Goal: Task Accomplishment & Management: Complete application form

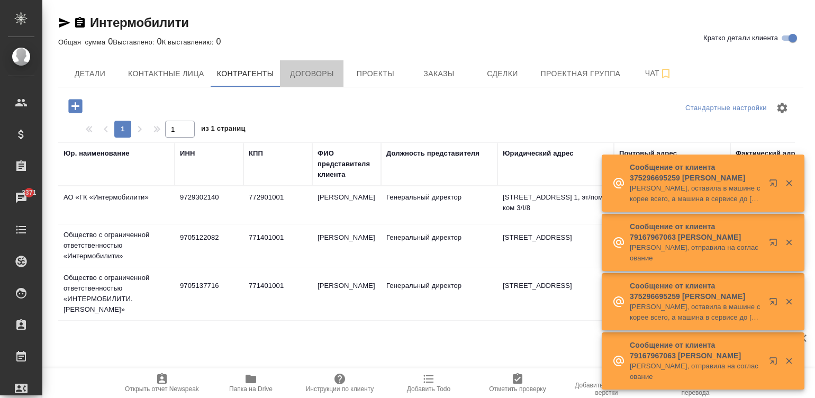
click at [314, 71] on span "Договоры" at bounding box center [311, 73] width 51 height 13
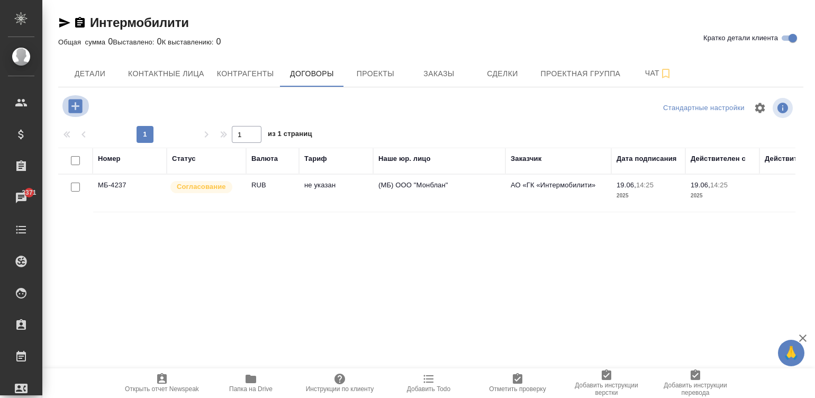
click at [76, 106] on icon "button" at bounding box center [75, 106] width 19 height 19
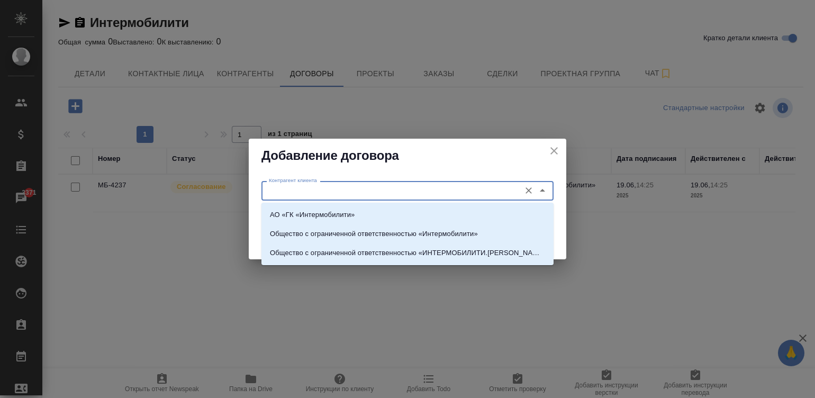
click at [340, 185] on input "Контрагент клиента" at bounding box center [389, 190] width 250 height 13
click at [403, 230] on p "Общество с ограниченной ответственностью «Интермобилити»" at bounding box center [374, 234] width 208 height 11
type input "Общество с ограниченной ответственностью «Интермобилити»"
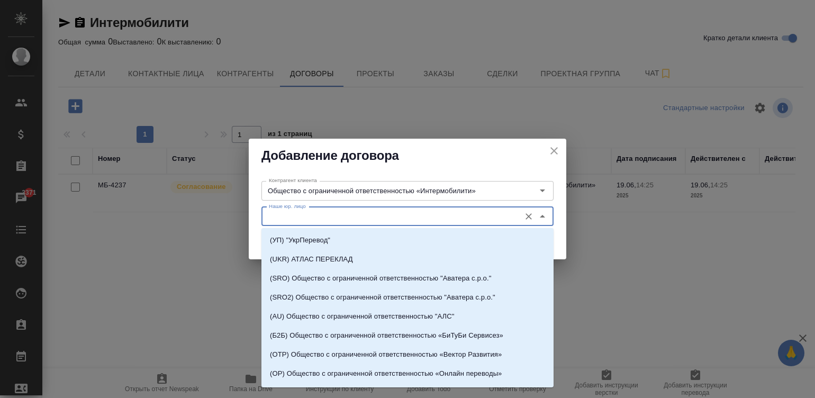
click at [346, 214] on input "Наше юр. лицо" at bounding box center [389, 216] width 250 height 13
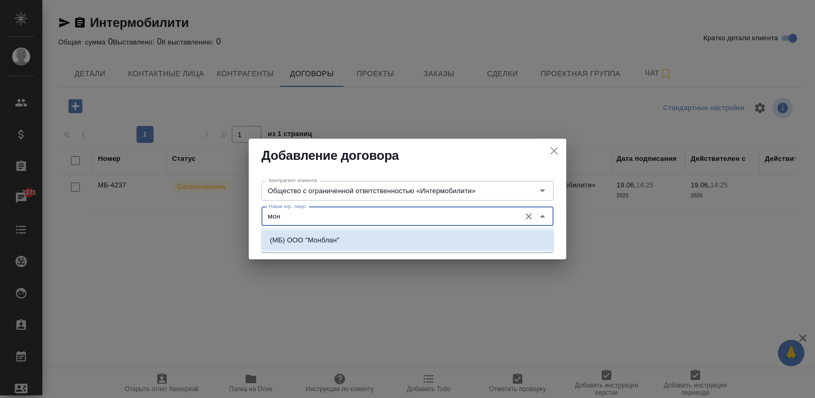
click at [312, 235] on p "(МБ) ООО "Монблан"" at bounding box center [304, 240] width 69 height 11
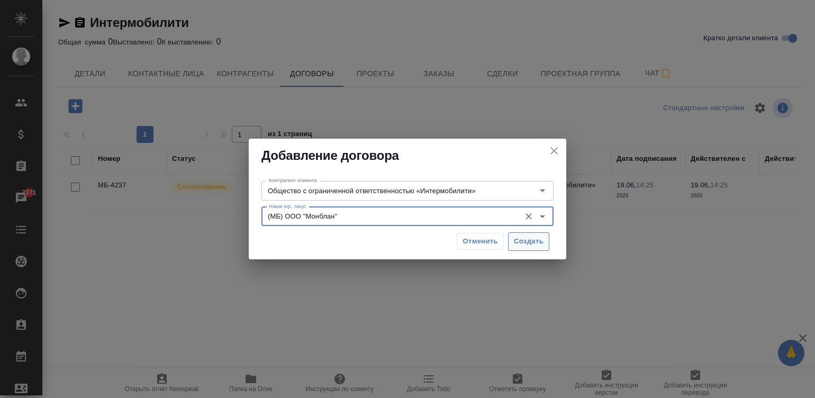
type input "(МБ) ООО "Монблан""
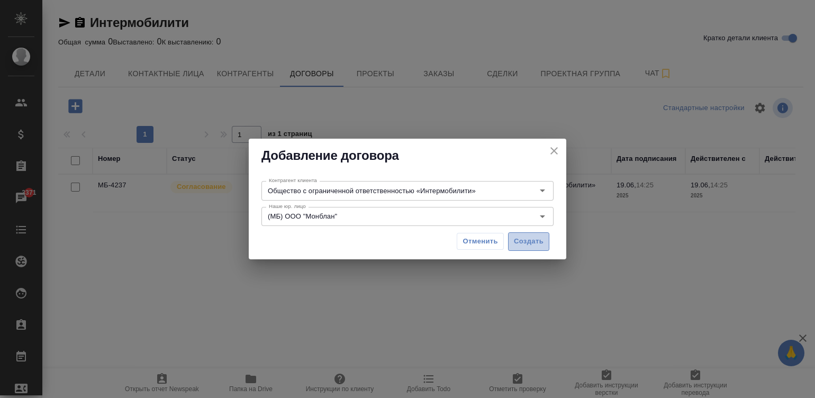
click at [533, 242] on span "Создать" at bounding box center [529, 241] width 30 height 12
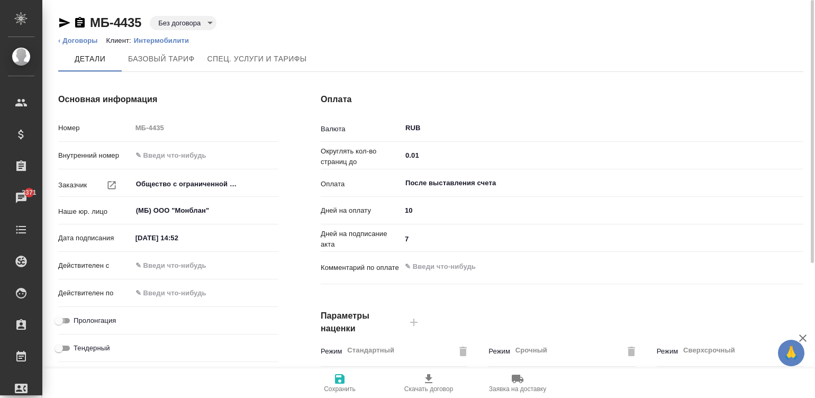
click at [62, 317] on input "Пролонгация" at bounding box center [59, 320] width 38 height 13
checkbox input "true"
click at [168, 263] on input "text" at bounding box center [178, 265] width 93 height 15
click at [196, 235] on input "18.08.2025 14:52" at bounding box center [178, 237] width 93 height 15
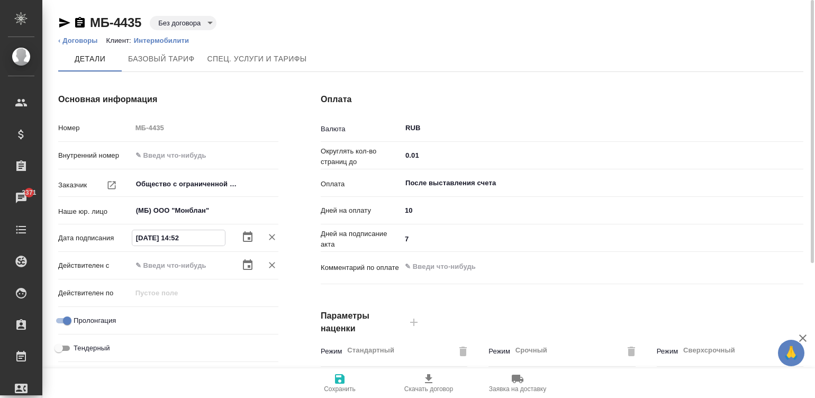
click at [196, 235] on input "18.08.2025 14:52" at bounding box center [178, 237] width 93 height 15
type input "18.08.2025 09:00"
click at [151, 263] on input "text" at bounding box center [178, 265] width 93 height 15
type input "18.08.2025 09:00"
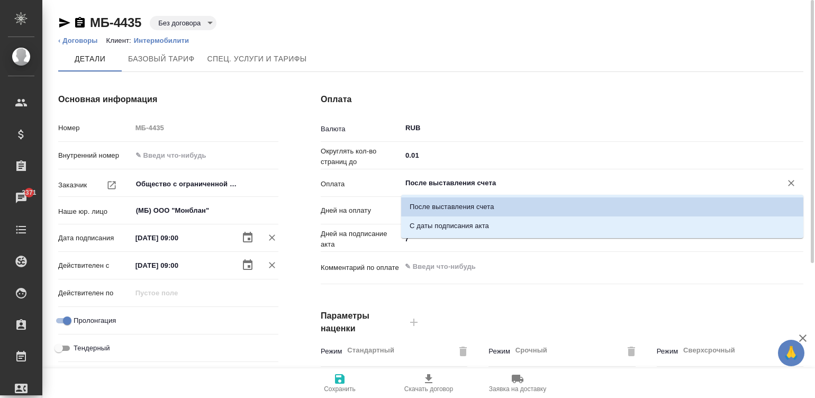
click at [459, 177] on input "После выставления счета" at bounding box center [584, 183] width 360 height 13
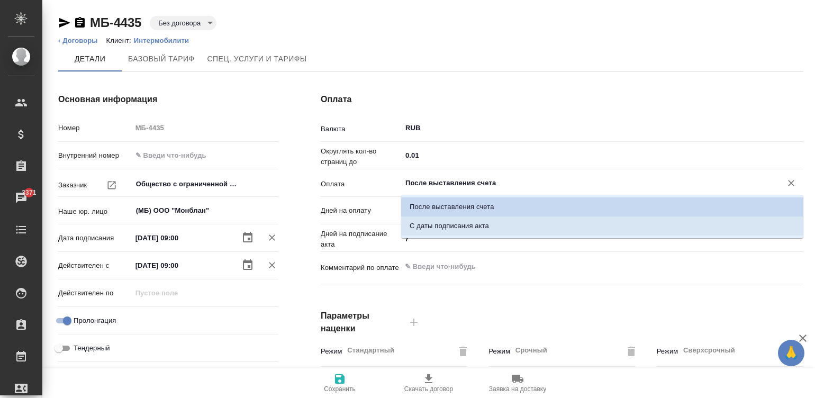
click at [471, 222] on p "С даты подписания акта" at bounding box center [448, 226] width 79 height 11
type input "С даты подписания акта"
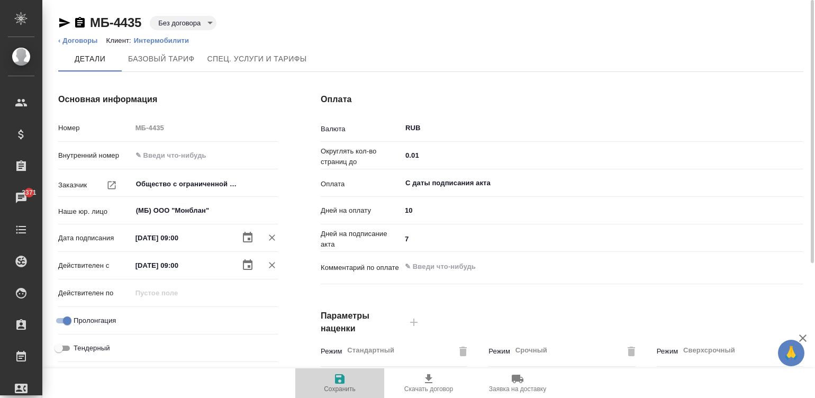
click at [332, 390] on span "Сохранить" at bounding box center [340, 388] width 32 height 7
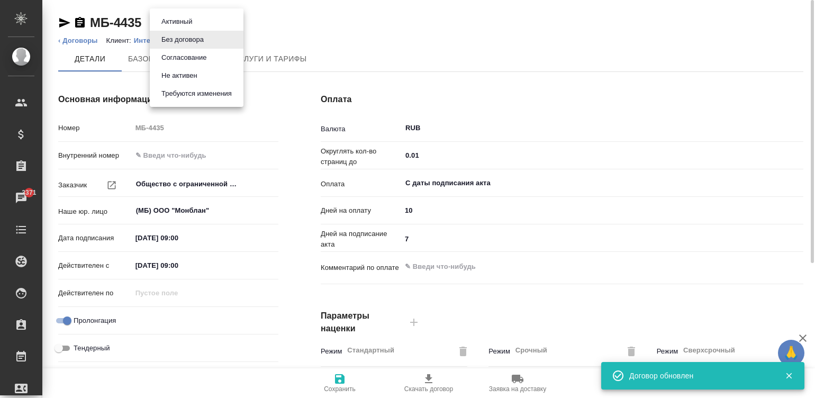
click at [175, 17] on body "🙏 .cls-1 fill:#fff; AWATERA Малинина Мария m.malinina Клиенты Спецификации Зака…" at bounding box center [407, 199] width 815 height 398
click at [195, 28] on button "Согласование" at bounding box center [176, 22] width 37 height 12
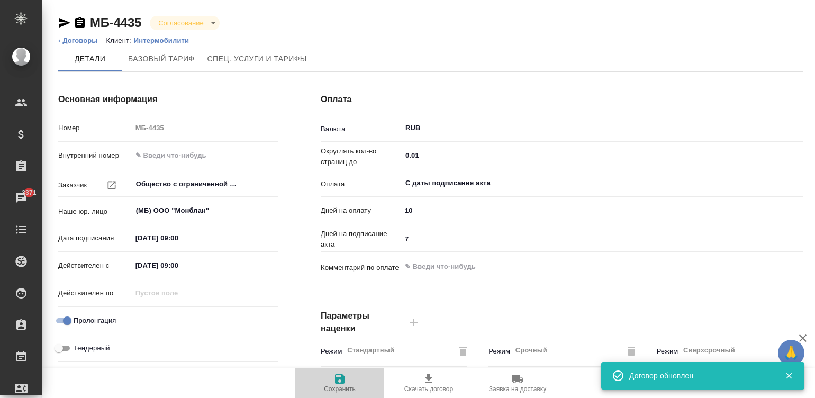
click at [334, 376] on icon "button" at bounding box center [339, 378] width 13 height 13
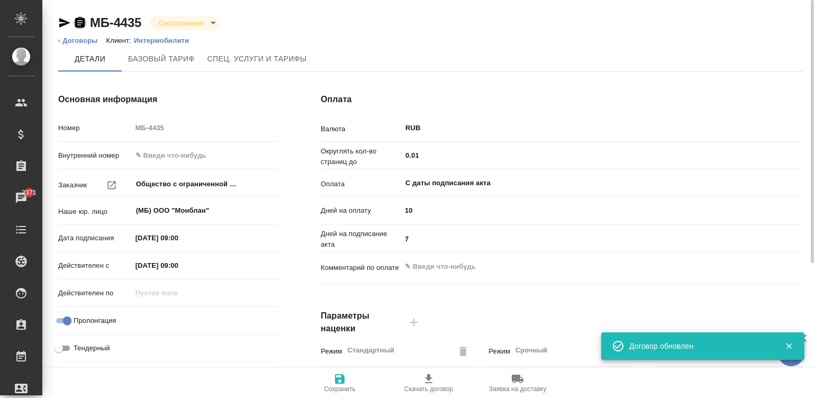
click at [77, 21] on icon "button" at bounding box center [80, 22] width 10 height 11
